Goal: Learn about a topic

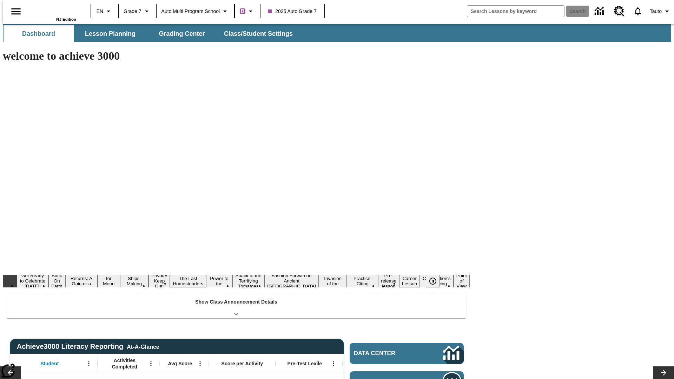
type input "-1"
